Goal: Task Accomplishment & Management: Manage account settings

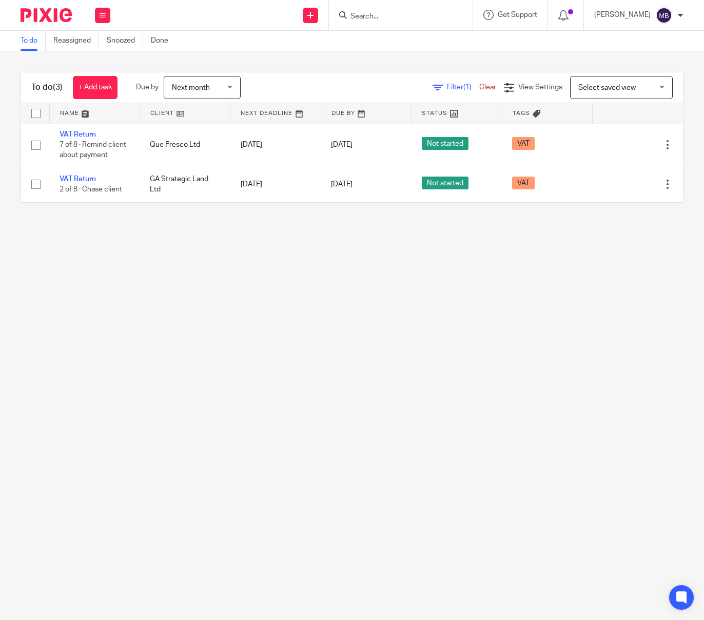
click at [379, 18] on input "Search" at bounding box center [395, 16] width 92 height 9
type input "comboy"
click at [443, 32] on link at bounding box center [445, 44] width 196 height 24
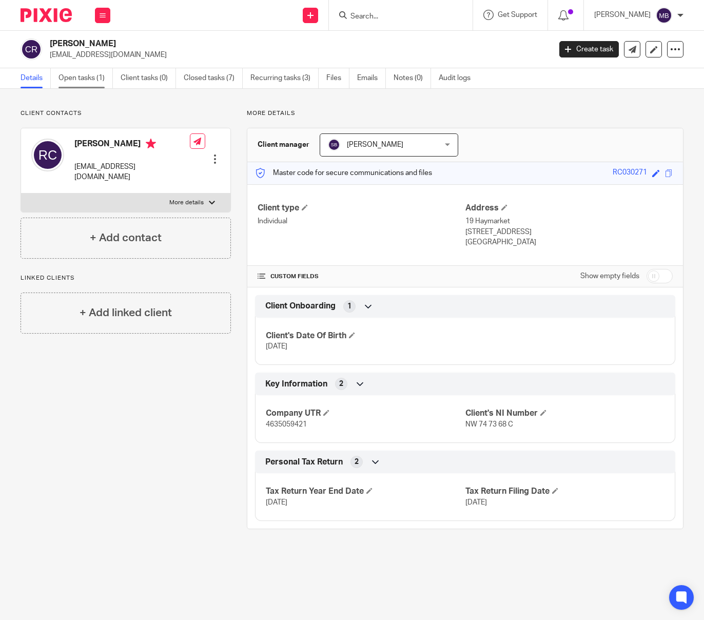
click at [87, 80] on link "Open tasks (1)" at bounding box center [85, 78] width 54 height 20
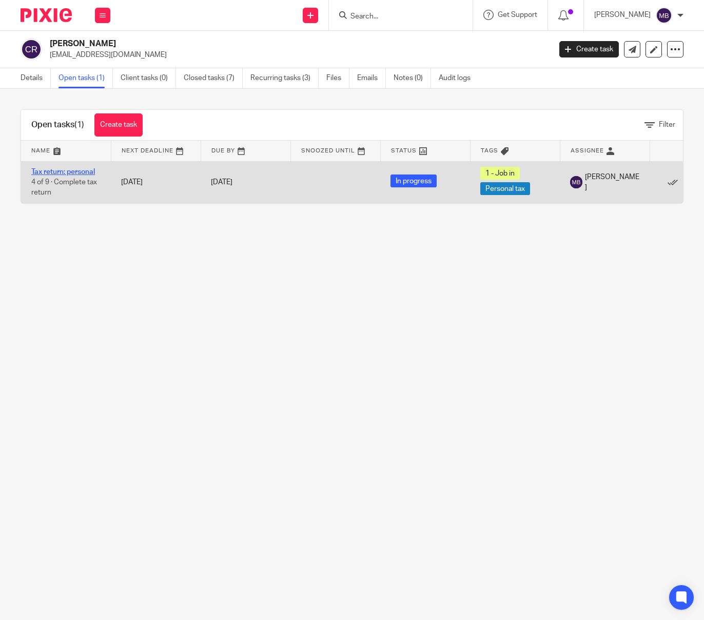
click at [74, 172] on link "Tax return: personal" at bounding box center [63, 171] width 64 height 7
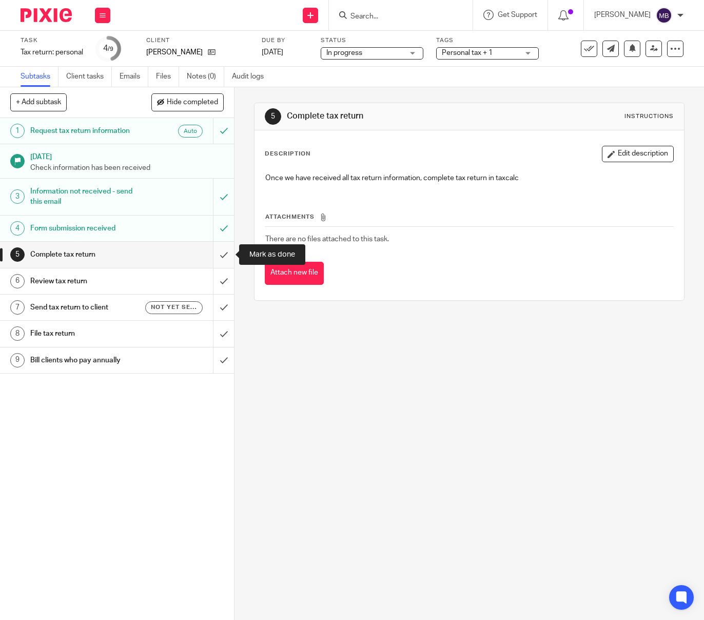
click at [223, 254] on input "submit" at bounding box center [117, 255] width 234 height 26
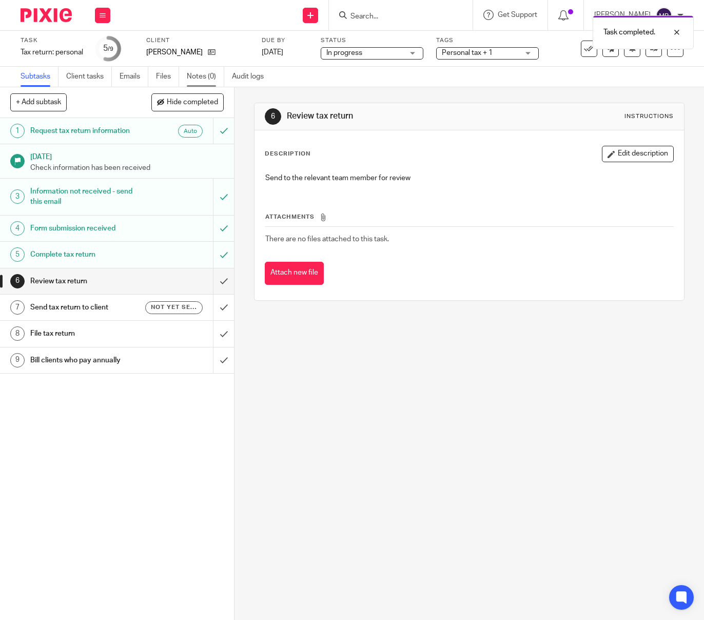
click at [200, 76] on link "Notes (0)" at bounding box center [205, 77] width 37 height 20
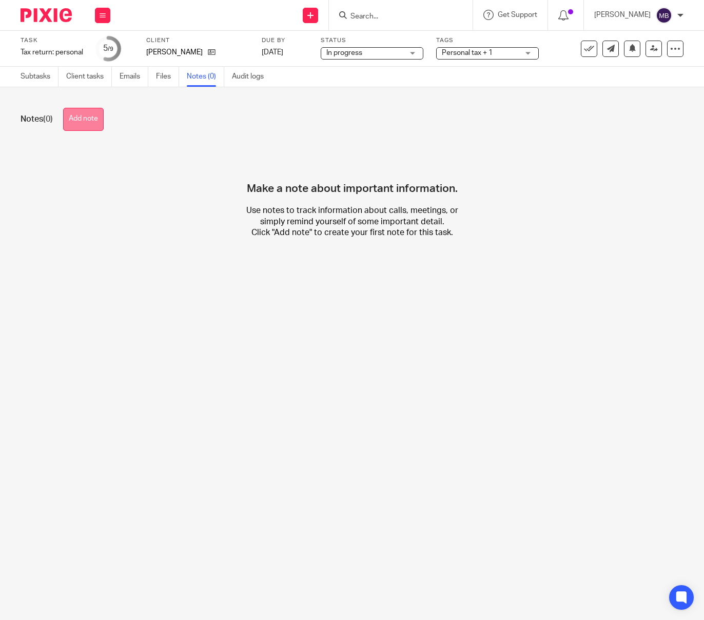
click at [95, 117] on button "Add note" at bounding box center [83, 119] width 41 height 23
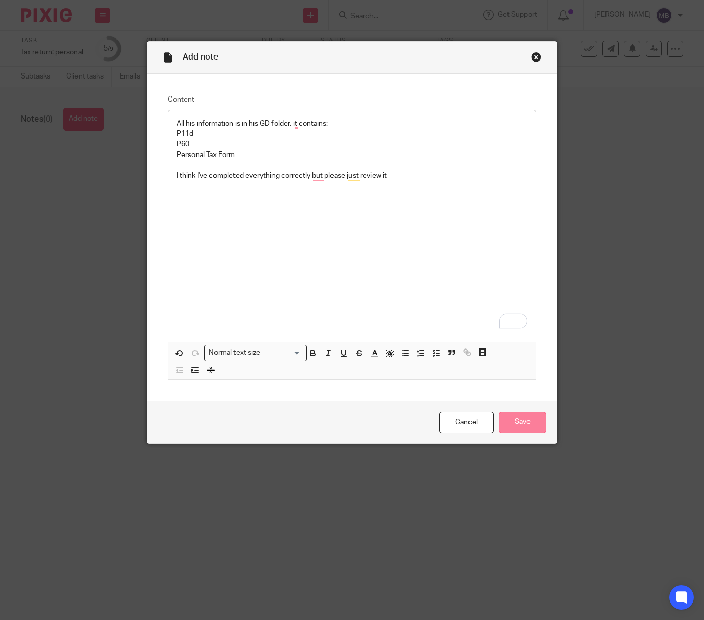
click at [534, 423] on input "Save" at bounding box center [523, 422] width 48 height 22
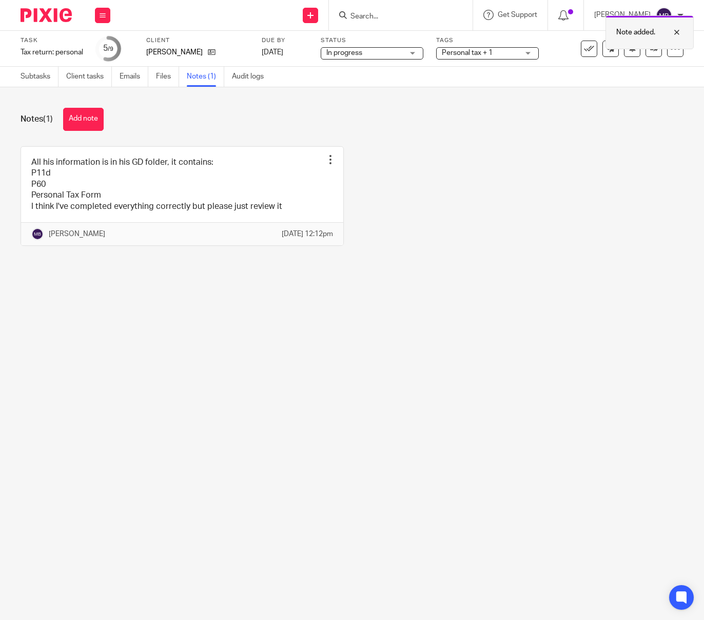
click at [655, 49] on div "Note added." at bounding box center [649, 32] width 88 height 34
click at [654, 51] on icon at bounding box center [654, 49] width 8 height 8
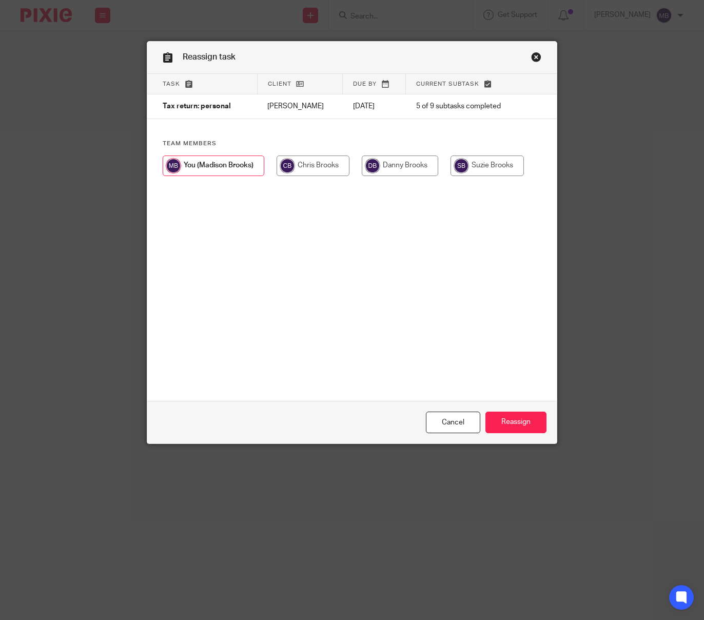
drag, startPoint x: 481, startPoint y: 169, endPoint x: 468, endPoint y: 163, distance: 14.5
click at [481, 169] on input "radio" at bounding box center [486, 165] width 73 height 21
radio input "true"
click at [522, 422] on input "Reassign" at bounding box center [515, 422] width 61 height 22
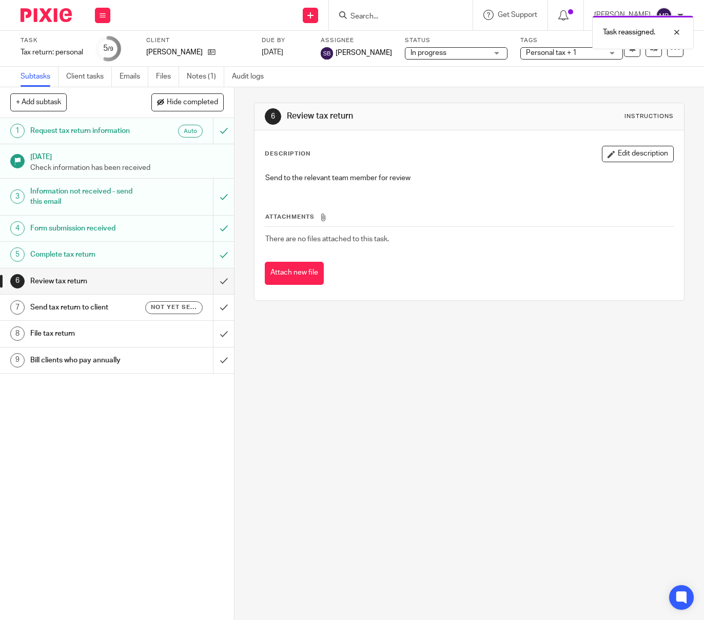
click at [482, 54] on div "In progress In progress" at bounding box center [456, 53] width 103 height 12
click at [561, 54] on span "Personal tax + 1" at bounding box center [551, 52] width 51 height 7
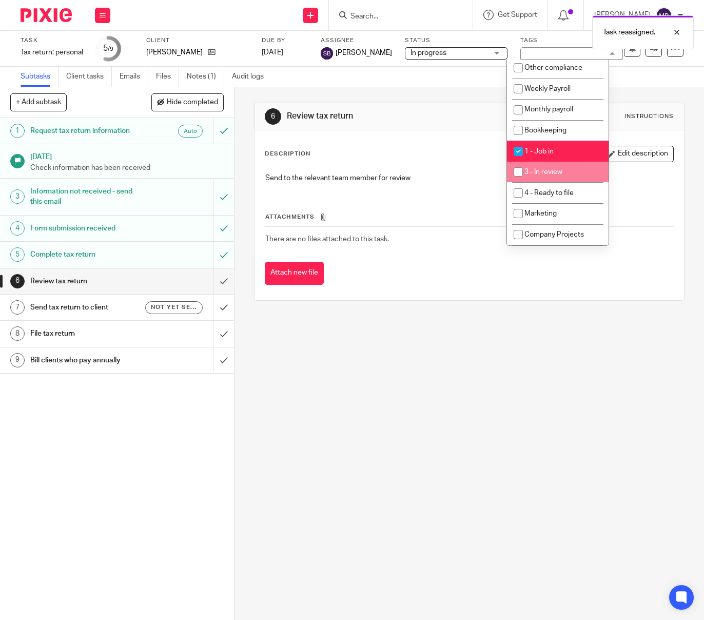
scroll to position [241, 0]
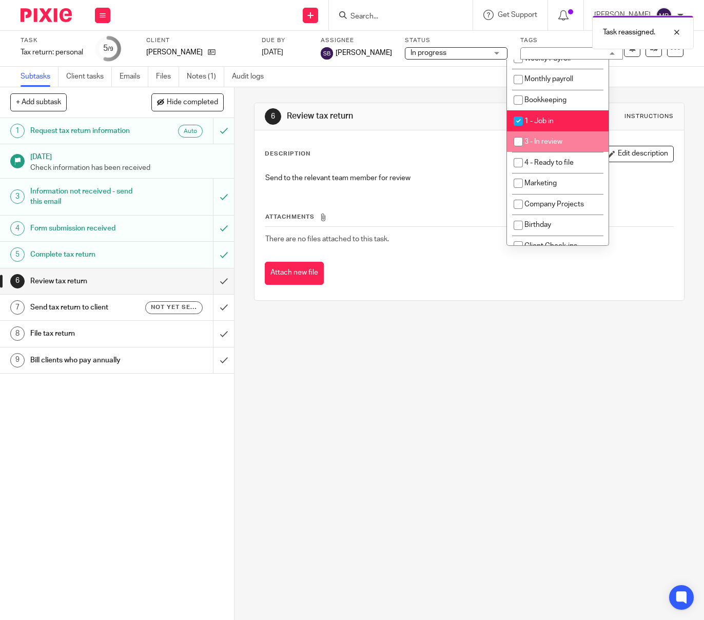
click at [515, 151] on input "checkbox" at bounding box center [517, 141] width 19 height 19
checkbox input "true"
drag, startPoint x: 519, startPoint y: 127, endPoint x: 513, endPoint y: 221, distance: 93.6
click at [519, 127] on input "checkbox" at bounding box center [517, 120] width 19 height 19
checkbox input "false"
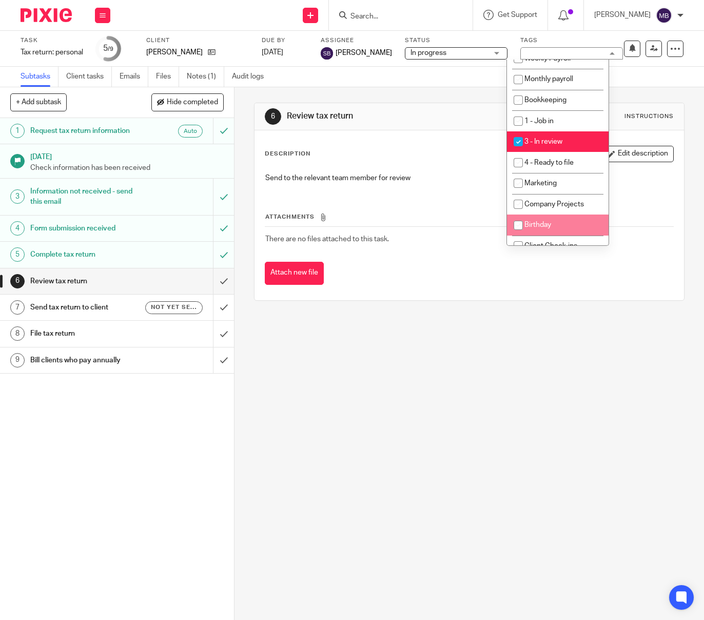
click at [438, 310] on div "6 Review tax return Instructions Description Edit description Send to the relev…" at bounding box center [469, 201] width 430 height 229
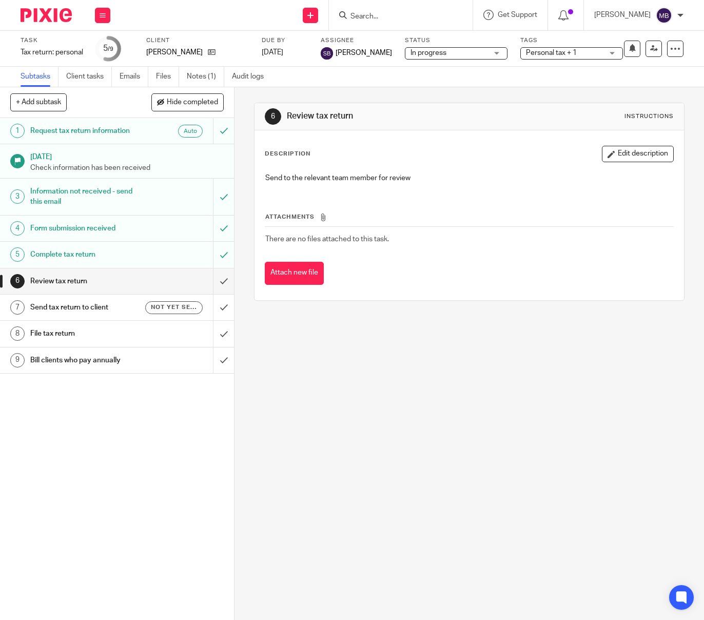
click at [43, 9] on img at bounding box center [46, 15] width 51 height 14
